Goal: Check status: Check status

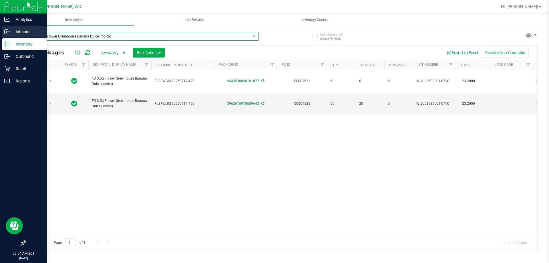
drag, startPoint x: 175, startPoint y: 32, endPoint x: 0, endPoint y: 34, distance: 174.8
click at [0, 34] on div "Analytics Inbound Inventory Outbound Retail Reports 09:54 AM EDT 08/23/2025 08/…" at bounding box center [274, 131] width 549 height 263
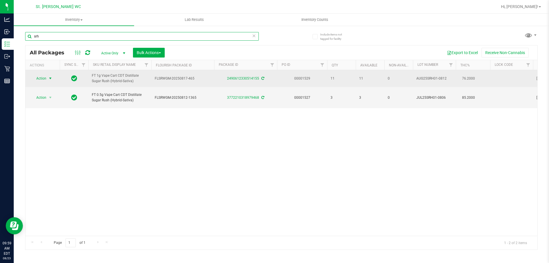
type input "srh"
click at [46, 80] on span "Action" at bounding box center [38, 78] width 15 height 8
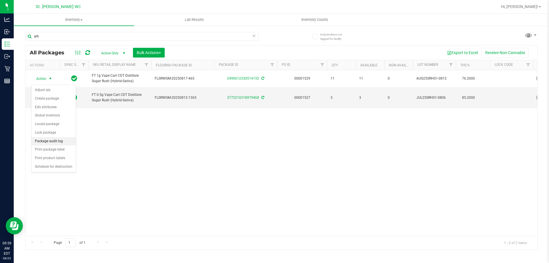
click at [57, 142] on li "Package audit log" at bounding box center [53, 141] width 44 height 9
